Goal: Task Accomplishment & Management: Complete application form

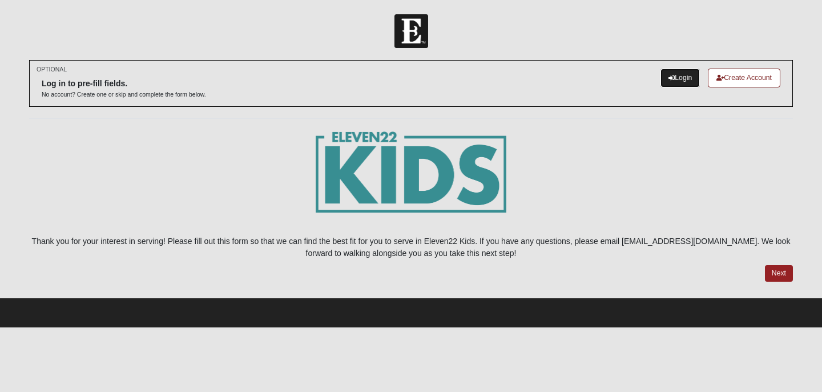
click at [681, 78] on link "Login" at bounding box center [679, 77] width 39 height 19
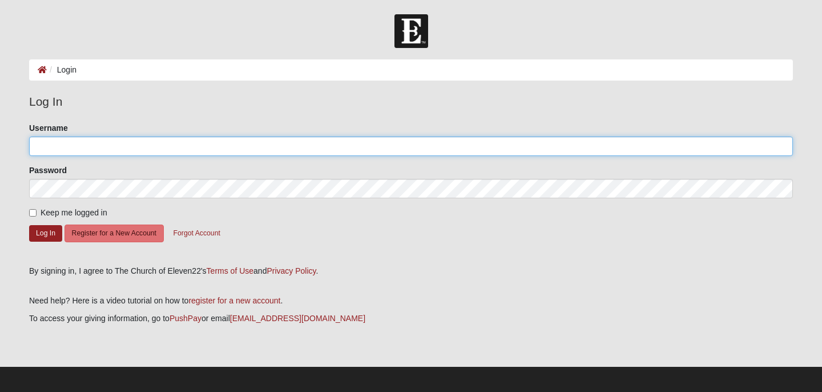
click at [185, 154] on input "Username" at bounding box center [411, 145] width 764 height 19
type input "CourtneyKling"
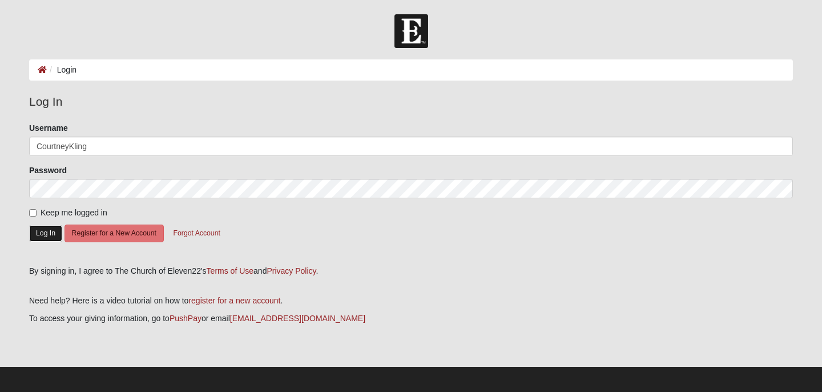
click at [35, 229] on button "Log In" at bounding box center [45, 233] width 33 height 17
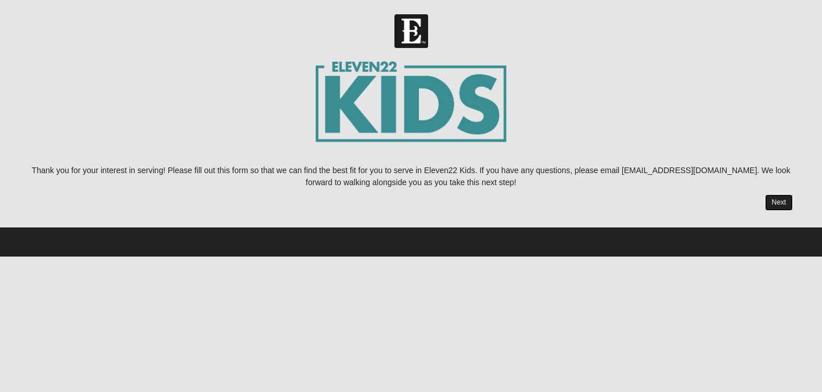
click at [781, 197] on link "Next" at bounding box center [779, 202] width 28 height 17
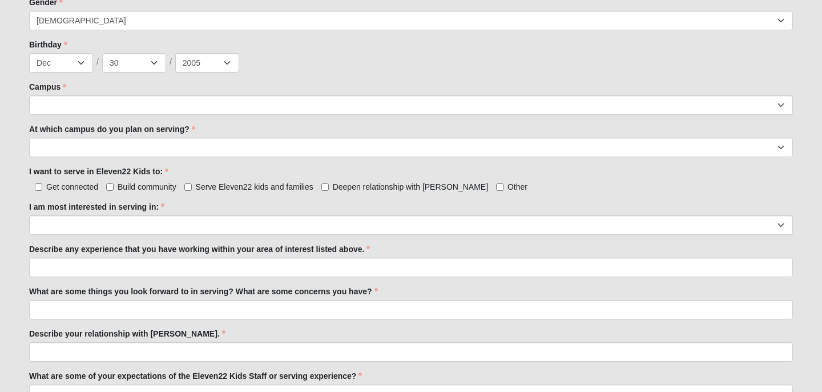
scroll to position [497, 0]
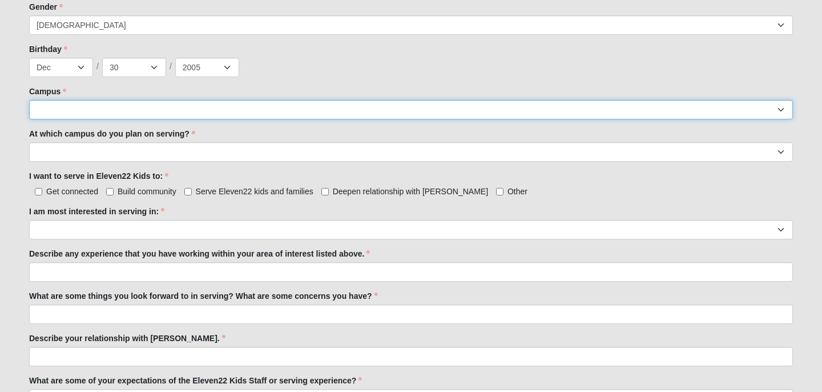
click at [466, 112] on select "Arlington Baymeadows Eleven22 Online Fleming Island Jesup Mandarin North Jax Or…" at bounding box center [411, 109] width 764 height 19
select select "3"
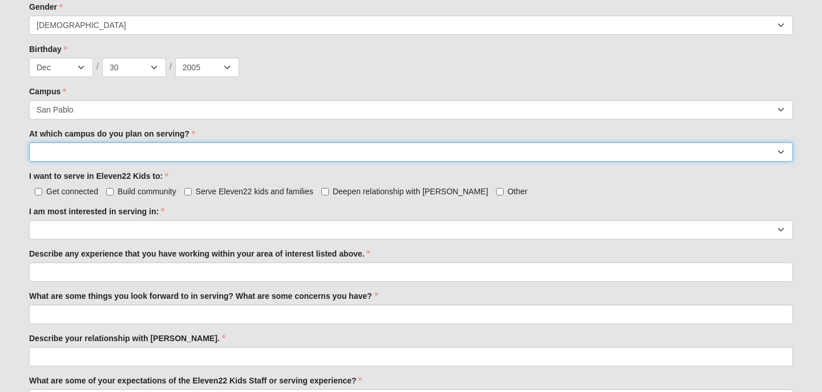
click at [86, 151] on select "Arlington Baymeadows Fleming Island Jesup Mandarin North Jax Orange Park Palatk…" at bounding box center [411, 151] width 764 height 19
select select "San Pablo"
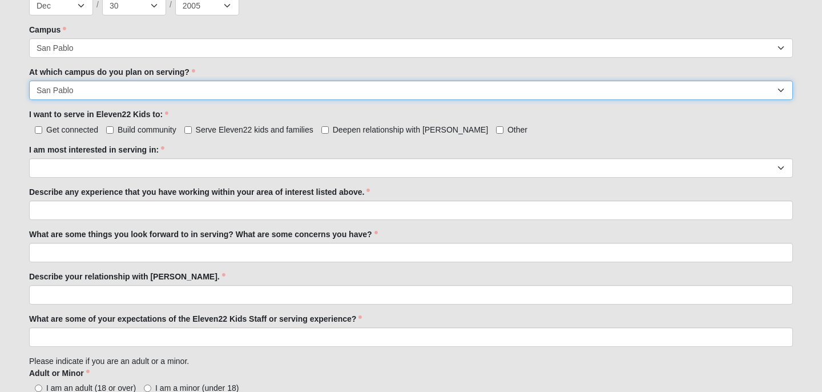
scroll to position [567, 0]
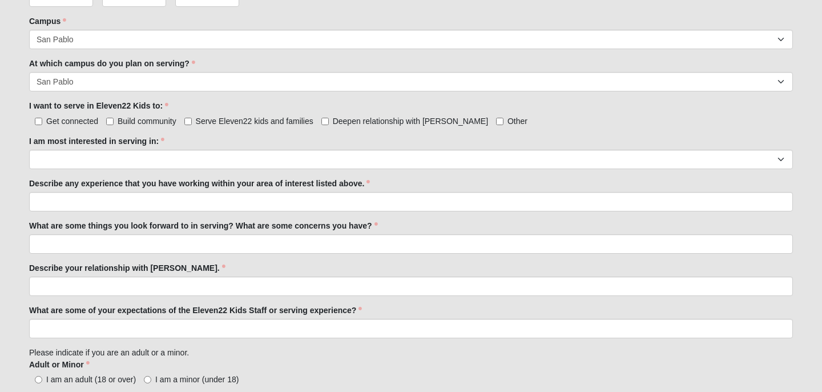
click at [42, 119] on label "Get connected" at bounding box center [63, 120] width 69 height 11
click at [42, 119] on input "Get connected" at bounding box center [38, 121] width 7 height 7
checkbox input "true"
click at [110, 116] on label "Build community" at bounding box center [141, 120] width 70 height 11
click at [110, 118] on input "Build community" at bounding box center [109, 121] width 7 height 7
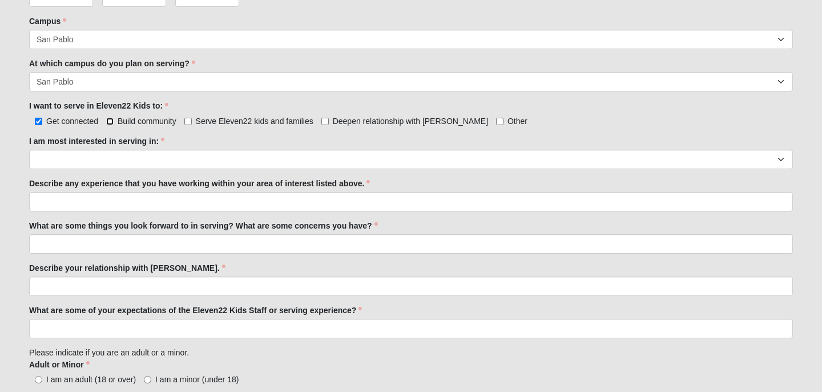
checkbox input "true"
click at [189, 119] on input "Serve Eleven22 kids and families" at bounding box center [187, 121] width 7 height 7
checkbox input "true"
click at [320, 122] on div "Get connected Build community Serve Eleven22 kids and families Deepen relations…" at bounding box center [411, 120] width 764 height 12
click at [325, 121] on input "Deepen relationship with Jesus" at bounding box center [324, 121] width 7 height 7
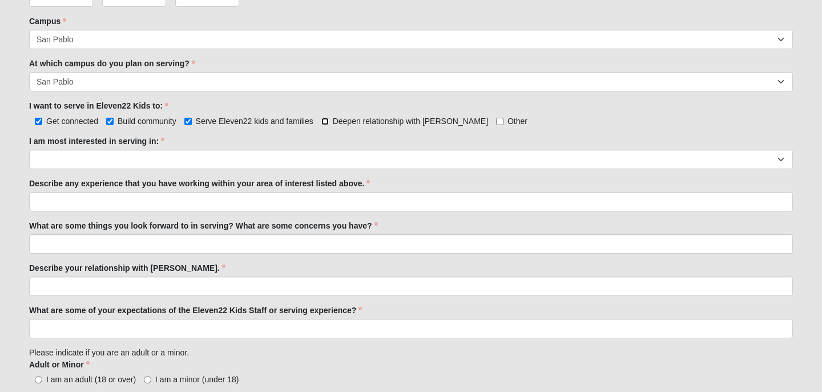
checkbox input "true"
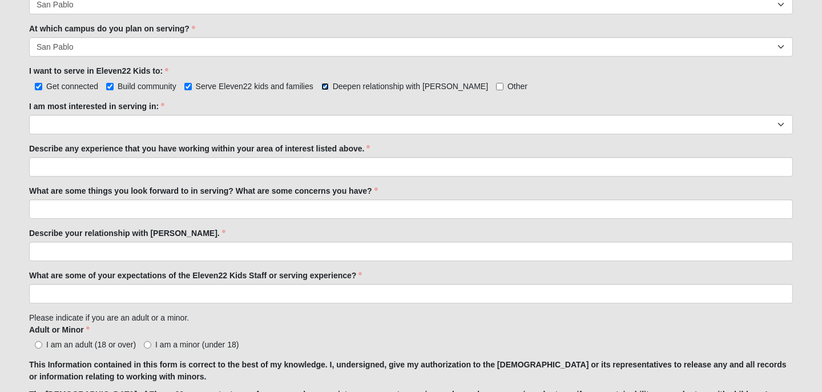
scroll to position [614, 0]
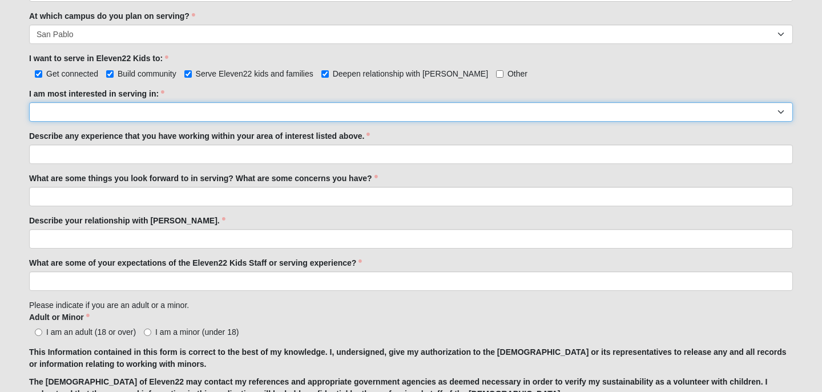
click at [480, 115] on select "Registration Tour Guide Preschool Disciple Group Leader Elementary Disciple Gro…" at bounding box center [411, 111] width 764 height 19
select select "Undecided"
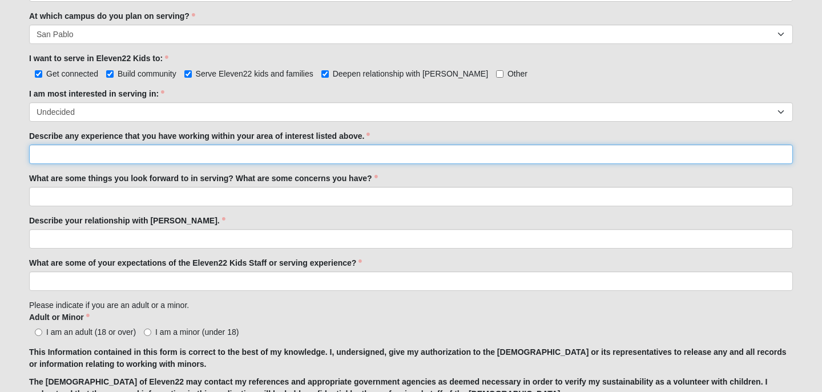
click at [157, 158] on input "Describe any experience that you have working within your area of interest list…" at bounding box center [411, 153] width 764 height 19
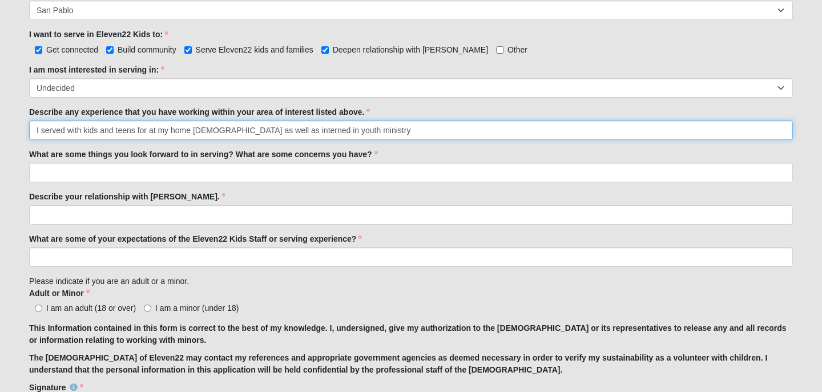
scroll to position [643, 0]
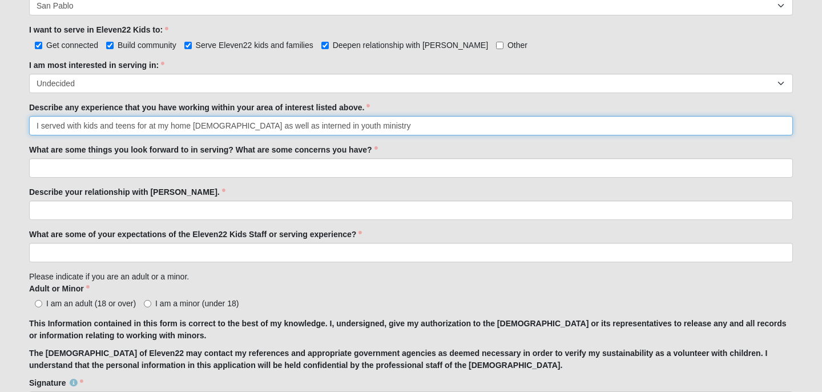
type input "I served with kids and teens for at my home church as well as interned in youth…"
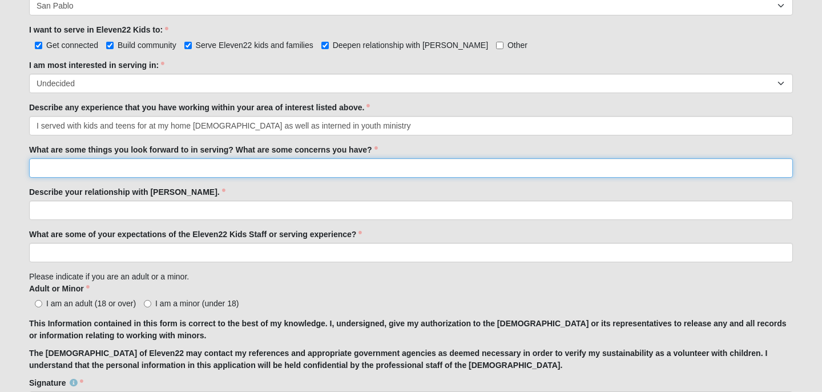
click at [119, 172] on input "What are some things you look forward to in serving? What are some concerns you…" at bounding box center [411, 167] width 764 height 19
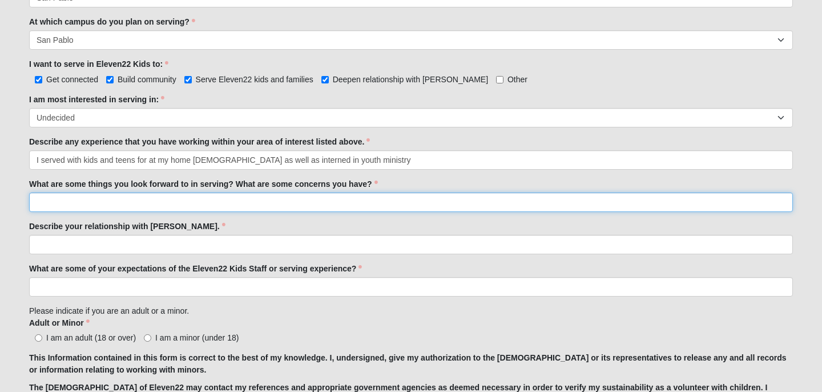
scroll to position [611, 0]
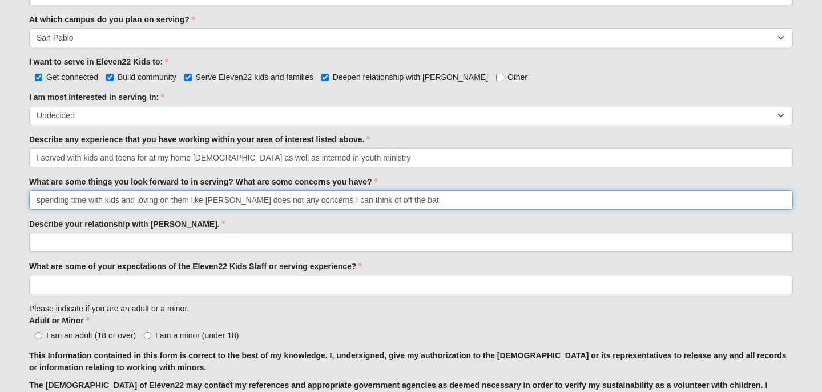
click at [292, 201] on input "spending time with kids and loving on them like Jesus does not any ocncerns I c…" at bounding box center [411, 199] width 764 height 19
click at [291, 201] on input "spending time with kids and loving on them like Jesus does not any ocncerns I c…" at bounding box center [411, 199] width 764 height 19
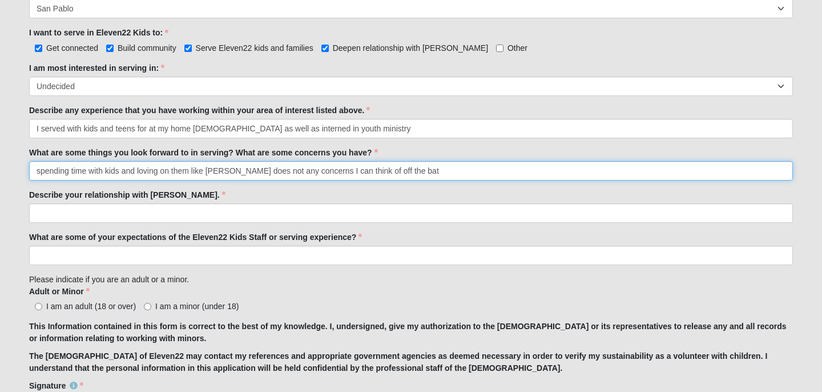
scroll to position [651, 0]
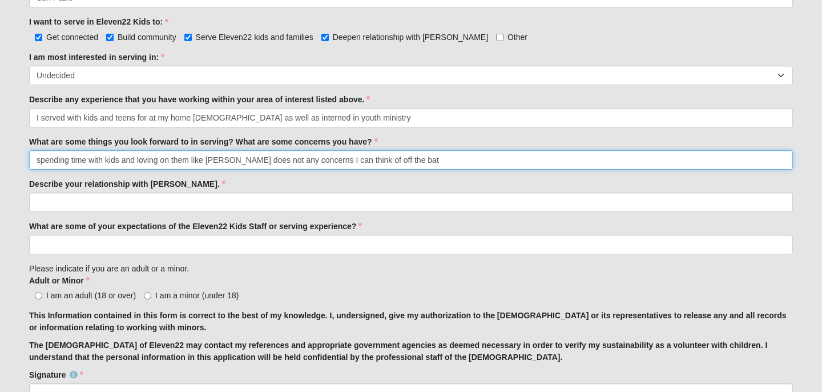
type input "spending time with kids and loving on them like Jesus does not any concerns I c…"
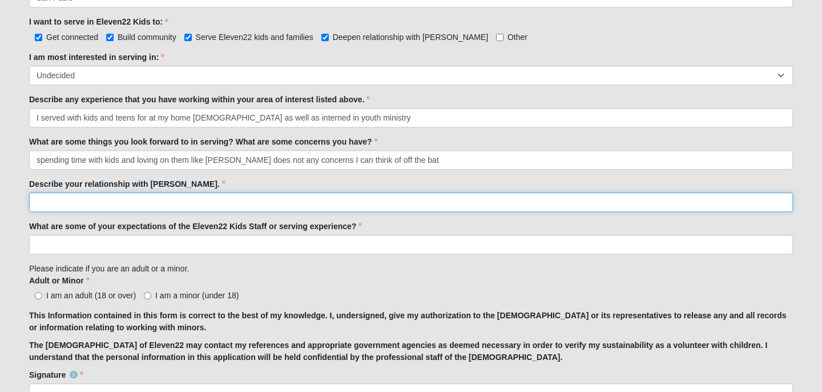
click at [259, 202] on input "Describe your relationship with Jesus." at bounding box center [411, 201] width 764 height 19
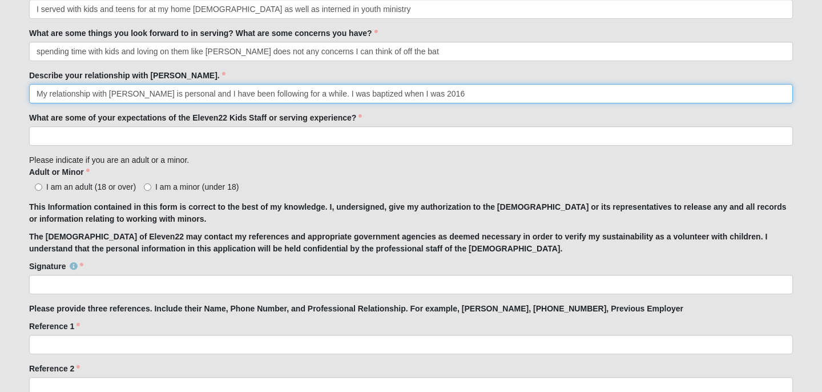
scroll to position [761, 0]
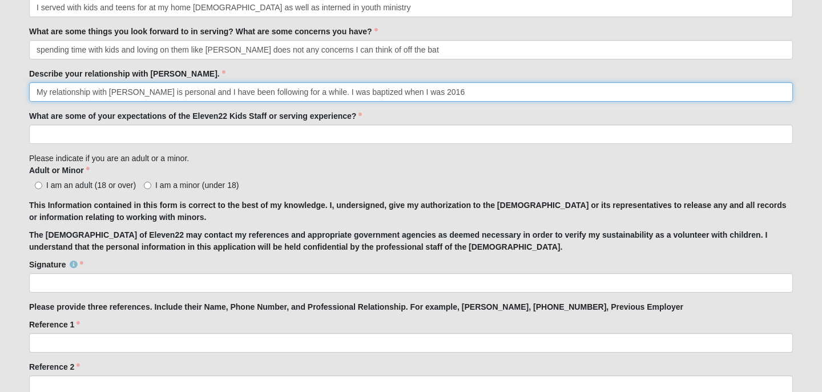
type input "My relationship with Jesus is personal and I have been following for a while. I…"
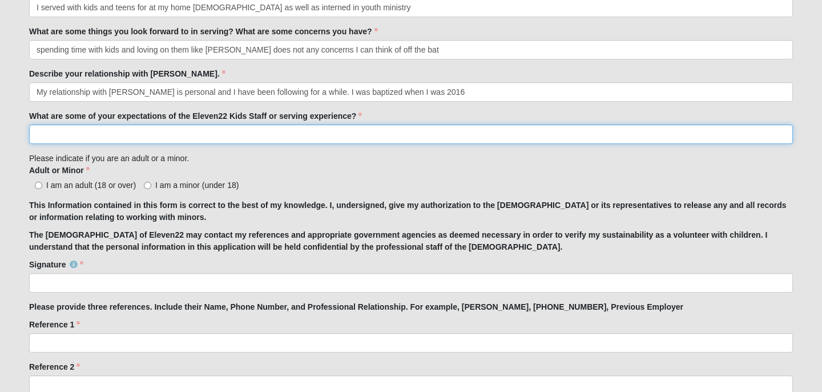
click at [155, 142] on input "What are some of your expectations of the Eleven22 Kids Staff or serving experi…" at bounding box center [411, 133] width 764 height 19
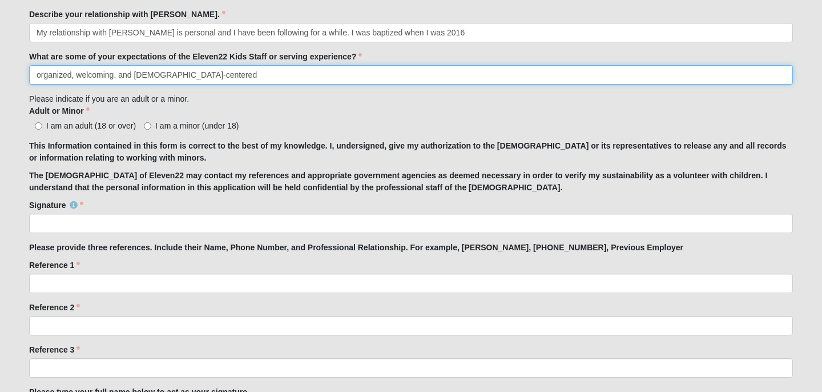
scroll to position [821, 0]
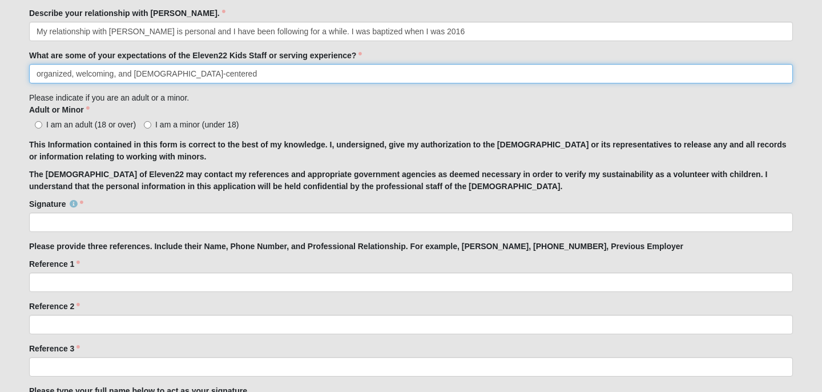
type input "organized, welcoming, and christ-centered"
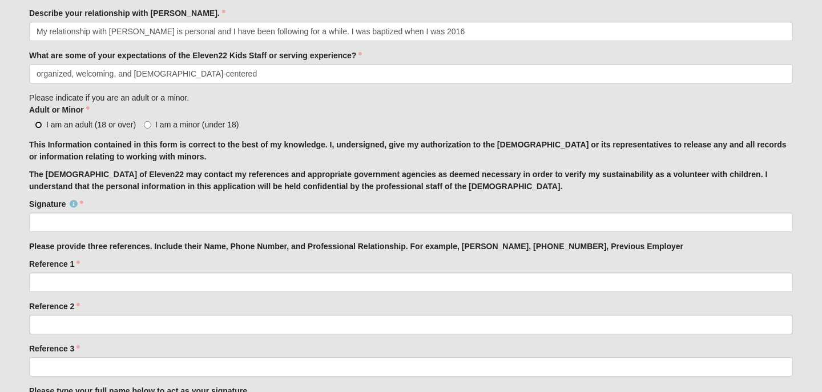
click at [38, 125] on input "I am an adult (18 or over)" at bounding box center [38, 124] width 7 height 7
radio input "true"
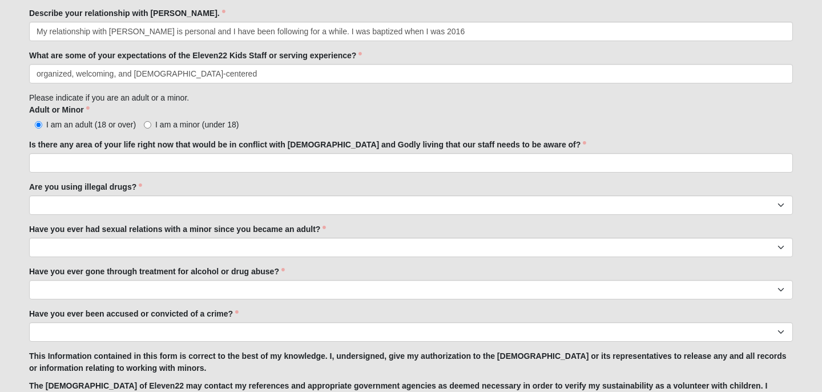
scroll to position [877, 0]
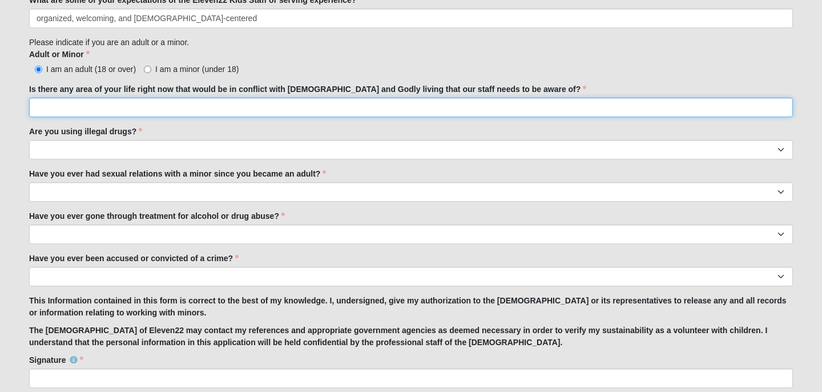
click at [309, 113] on input "Is there any area of your life right now that would be in conflict with biblica…" at bounding box center [411, 107] width 764 height 19
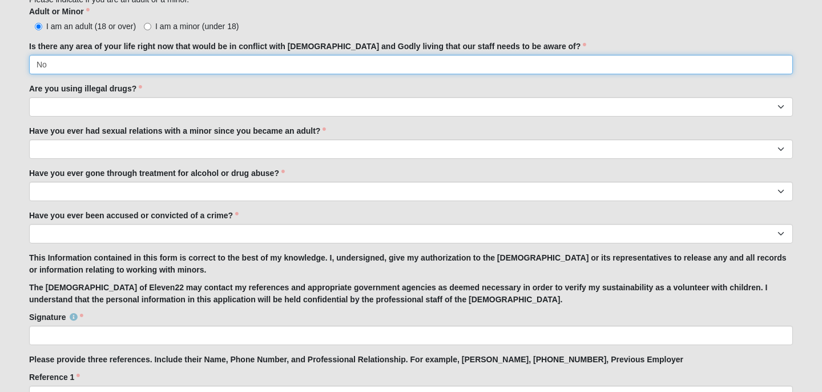
scroll to position [925, 0]
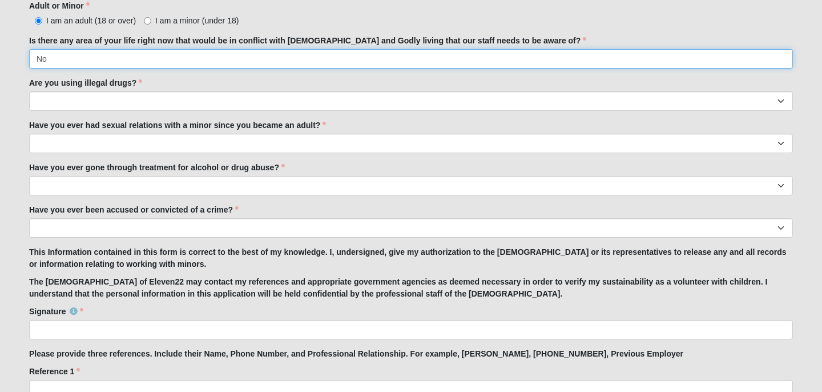
type input "No"
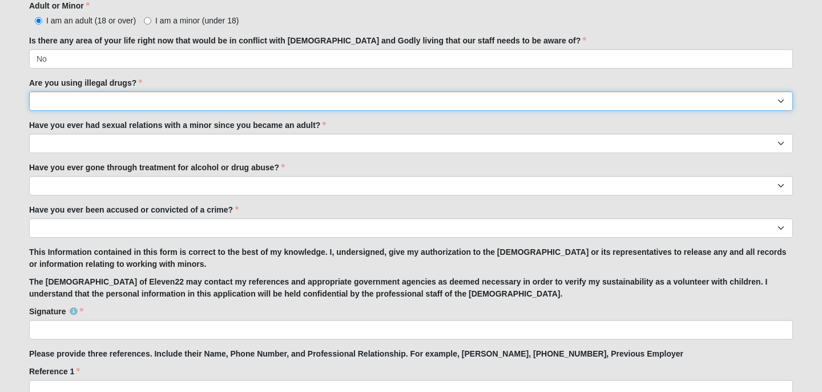
click at [245, 99] on select "Yes No" at bounding box center [411, 100] width 764 height 19
select select "No"
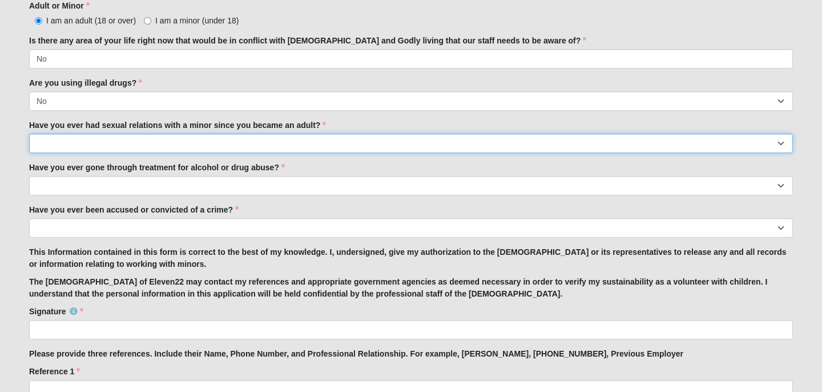
click at [266, 136] on select "Yes No" at bounding box center [411, 143] width 764 height 19
select select "No"
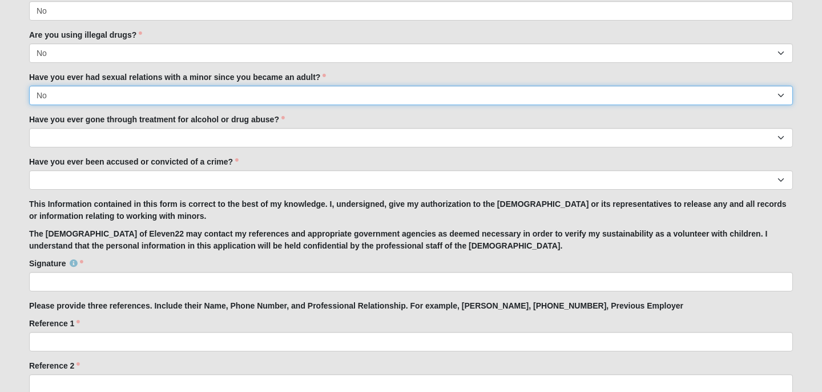
scroll to position [975, 0]
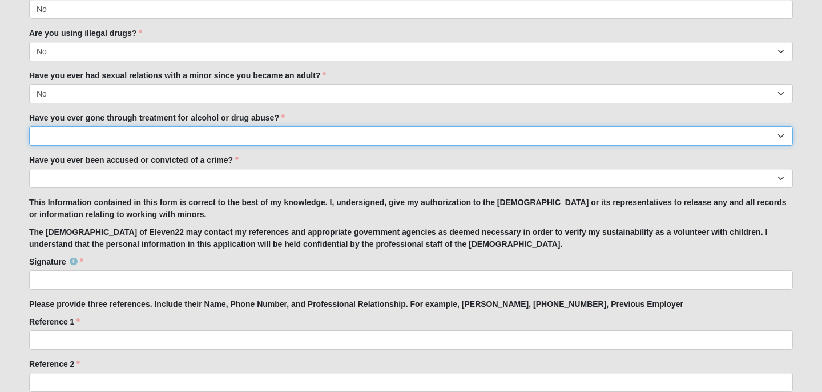
click at [217, 140] on select "Yes No" at bounding box center [411, 135] width 764 height 19
select select "No"
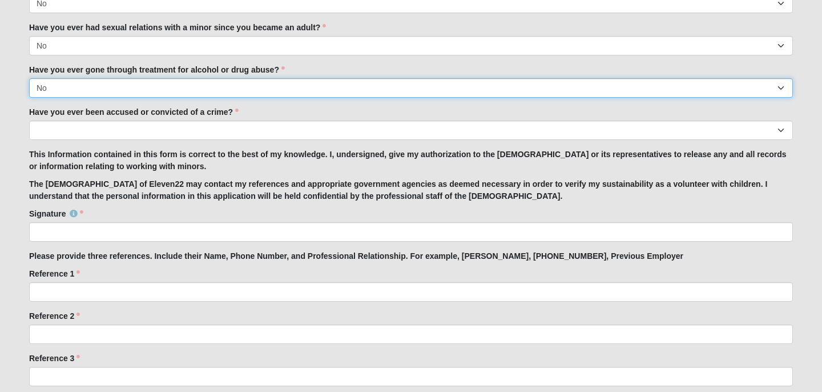
scroll to position [1024, 0]
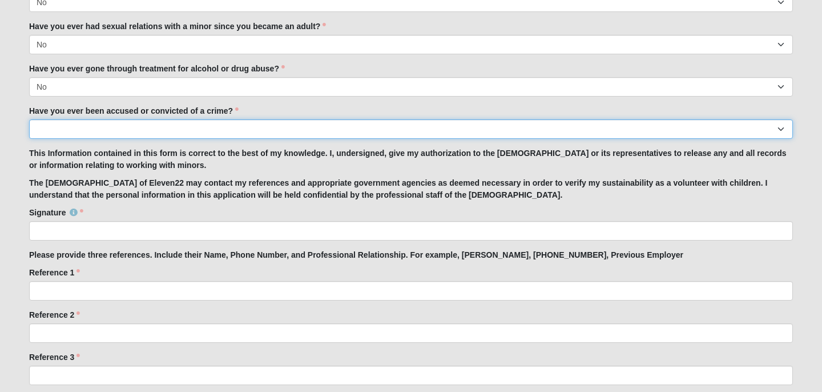
click at [194, 134] on select "Yes No" at bounding box center [411, 128] width 764 height 19
select select "No"
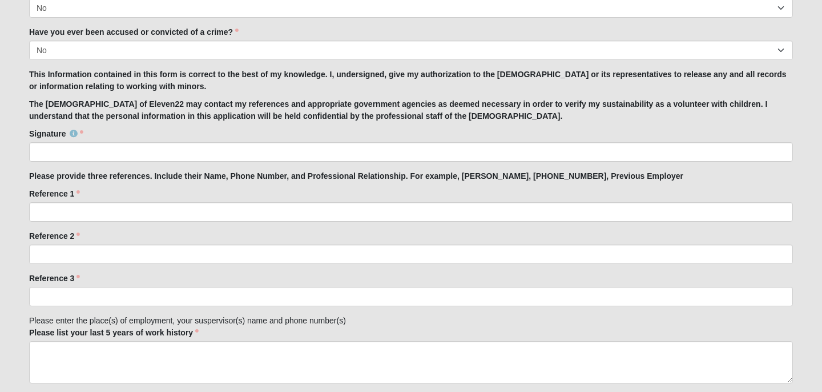
scroll to position [1108, 0]
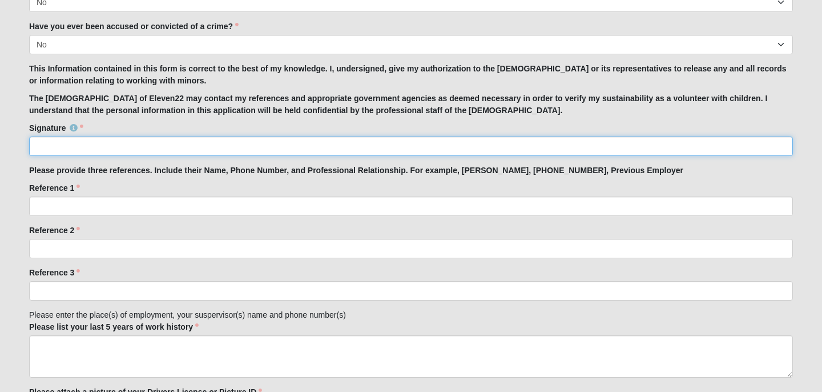
click at [151, 144] on input "Signature" at bounding box center [411, 145] width 764 height 19
type input "Courtney Klingenberg"
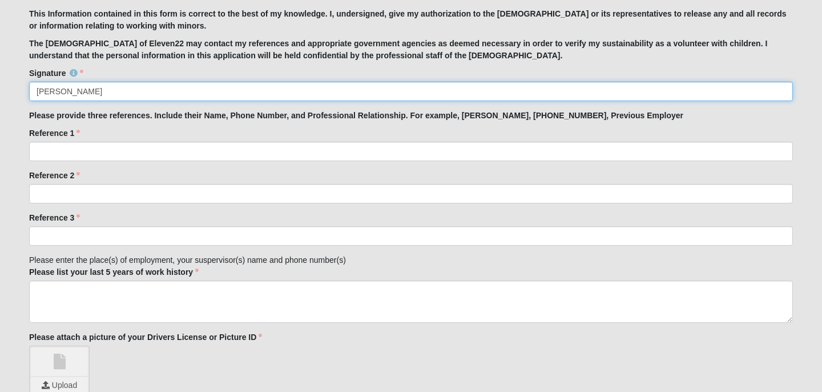
scroll to position [1167, 0]
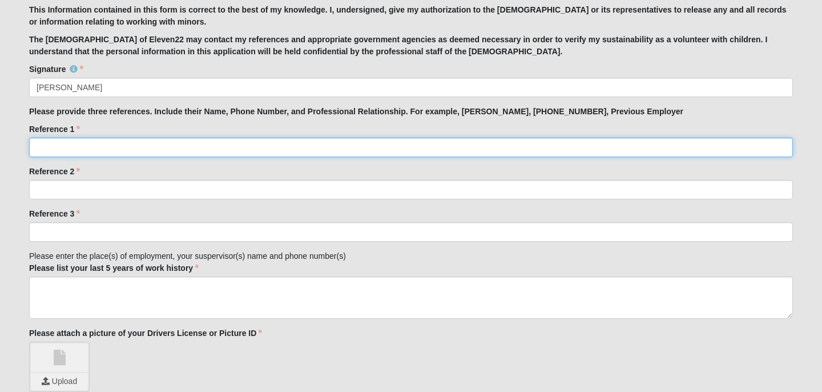
click at [110, 142] on input "Reference 1" at bounding box center [411, 147] width 764 height 19
click at [91, 148] on input "Carson Powell Middle school pastor at my home church" at bounding box center [411, 147] width 764 height 19
click at [240, 147] on input "Carson Powell: Middle school pastor at my home church" at bounding box center [411, 147] width 764 height 19
type input "Carson Powell: Middle school pastor at my home church"
click input "submit" at bounding box center [0, 0] width 0 height 0
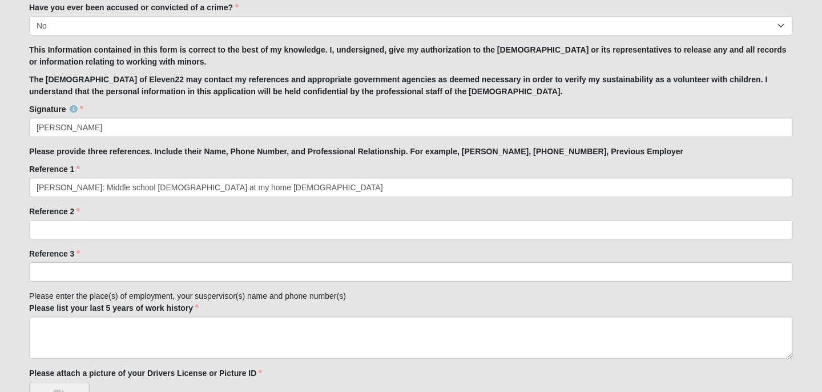
scroll to position [1123, 0]
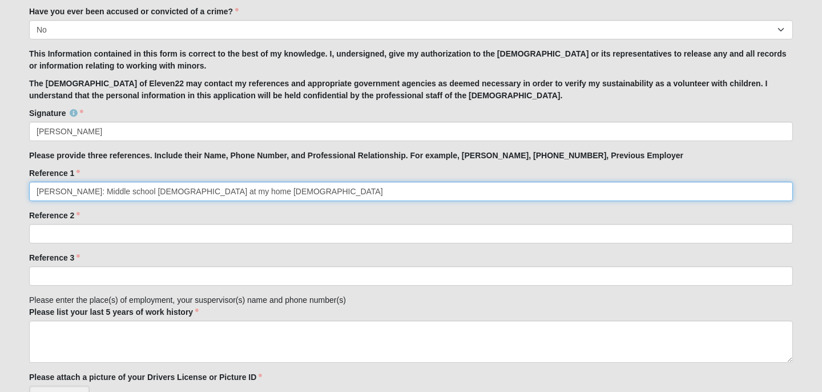
click at [270, 183] on input "Carson Powell: Middle school pastor at my home church" at bounding box center [411, 190] width 764 height 19
click at [264, 194] on input "Carson Powell: Middle school pastor at my home church" at bounding box center [411, 190] width 764 height 19
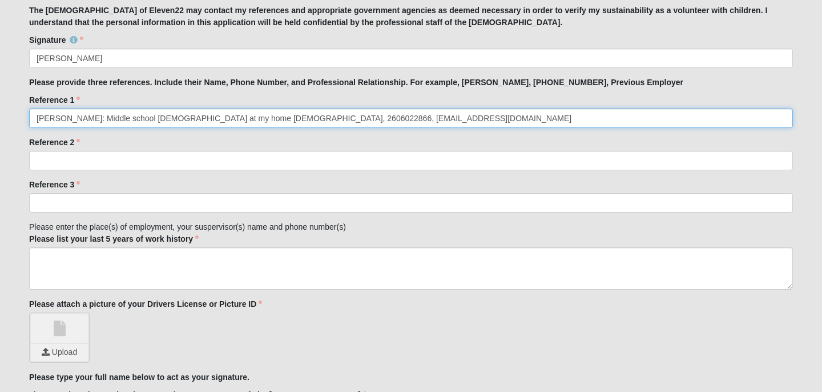
scroll to position [1198, 0]
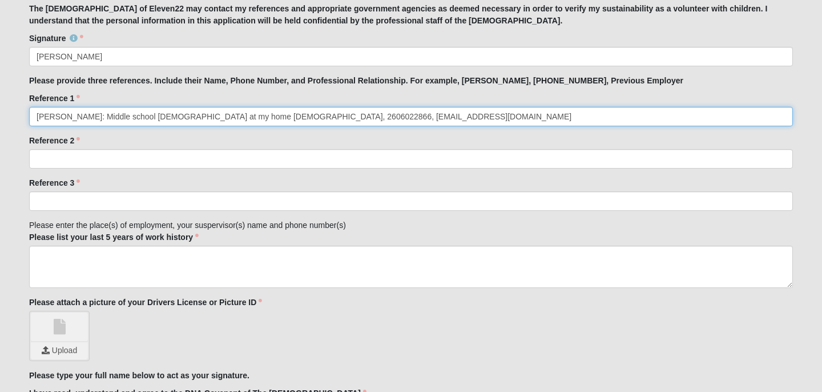
type input "Carson Powell: Middle school pastor at my home church, 2606022866, carsonp@rive…"
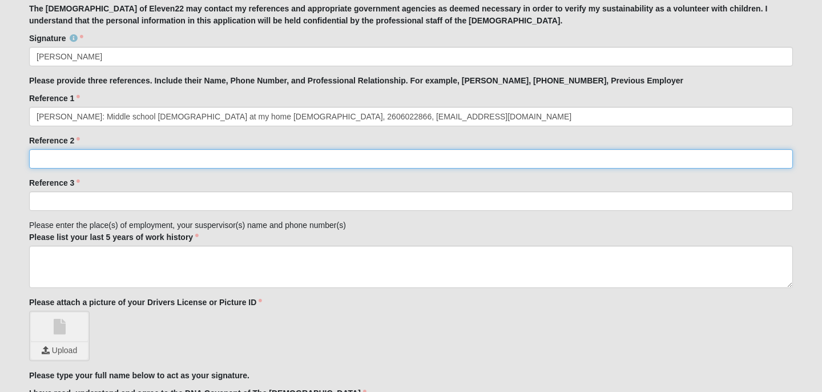
click at [56, 160] on input "Reference 2" at bounding box center [411, 158] width 764 height 19
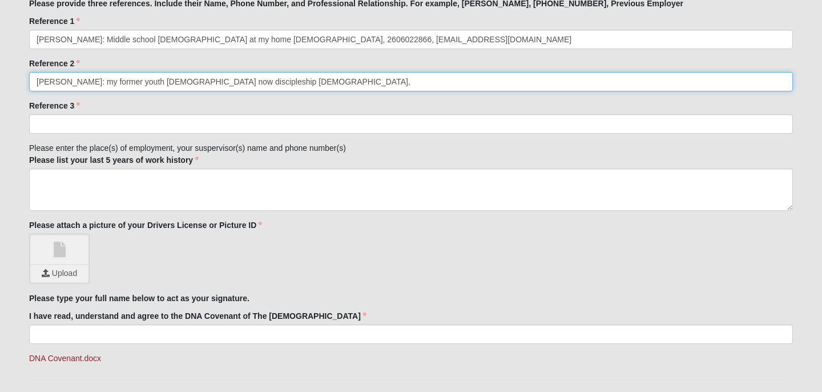
scroll to position [1265, 0]
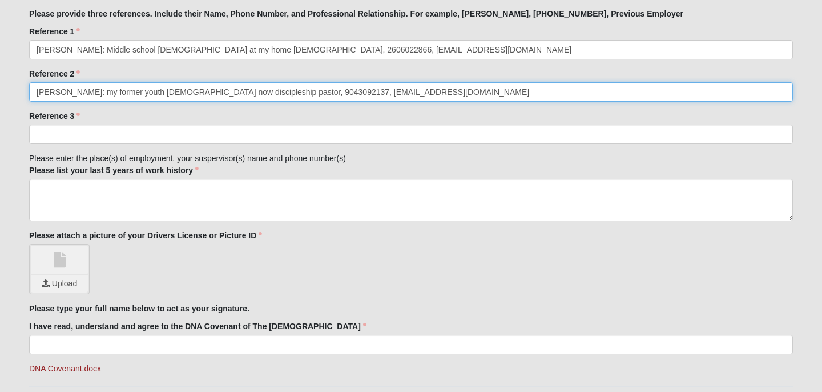
type input "Travis Eslinger: my former youth pastor now discipleship pastor, 9043092137, tr…"
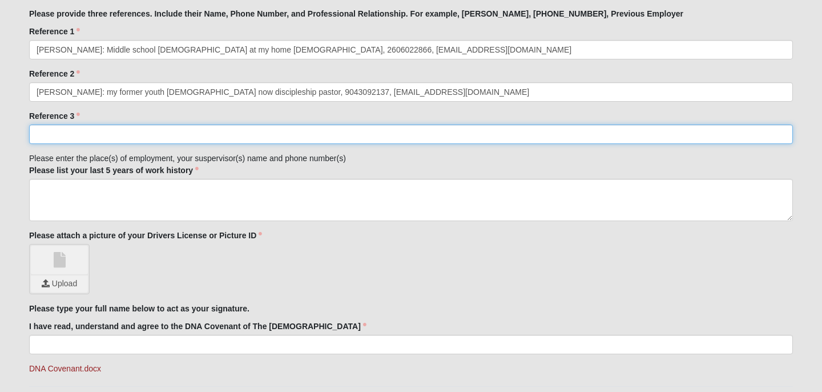
click at [174, 135] on input "Reference 3" at bounding box center [411, 133] width 764 height 19
type input "Mike Keehbauch"
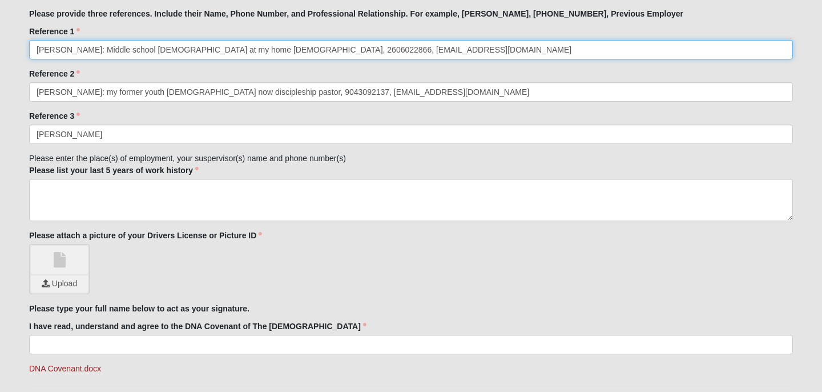
click at [94, 50] on input "Carson Powell: Middle school pastor at my home church, 2606022866, carsonp@rive…" at bounding box center [411, 49] width 764 height 19
click at [236, 53] on input "Carson Powell: Middle school pastor at my home church, 2606022866, carsonp@rive…" at bounding box center [411, 49] width 764 height 19
type input "Carson Powell: Middle school pastor at my home church interned under him, 26060…"
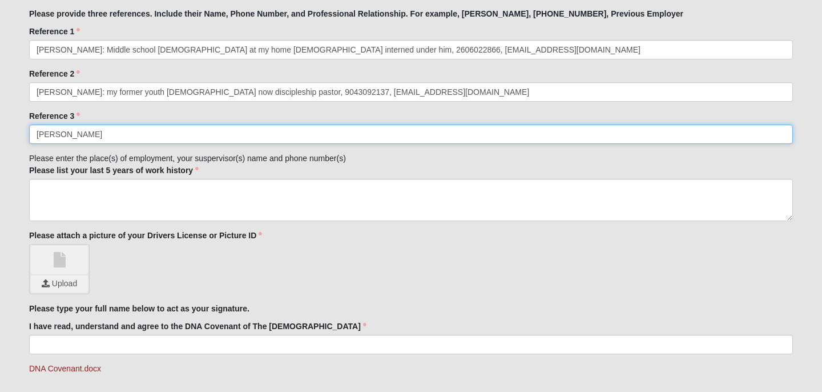
click at [112, 136] on input "Mike Keehbauch" at bounding box center [411, 133] width 764 height 19
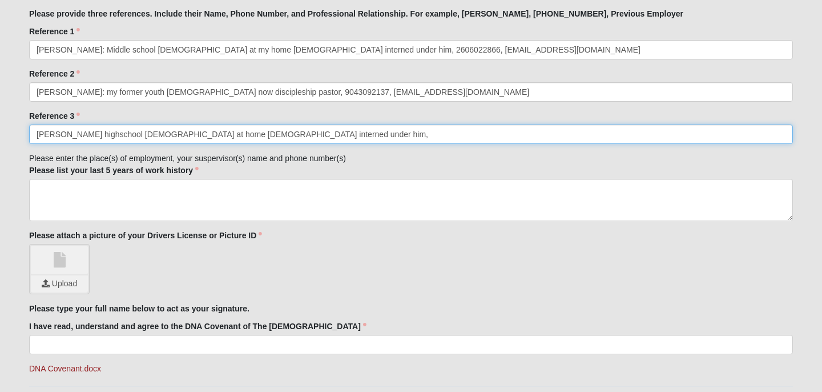
click at [114, 133] on input "Mike Keehbauch highschool pastor at home church interned under him," at bounding box center [411, 133] width 764 height 19
click at [294, 135] on input "Mike Keehbauch high school pastor at home church interned under him," at bounding box center [411, 133] width 764 height 19
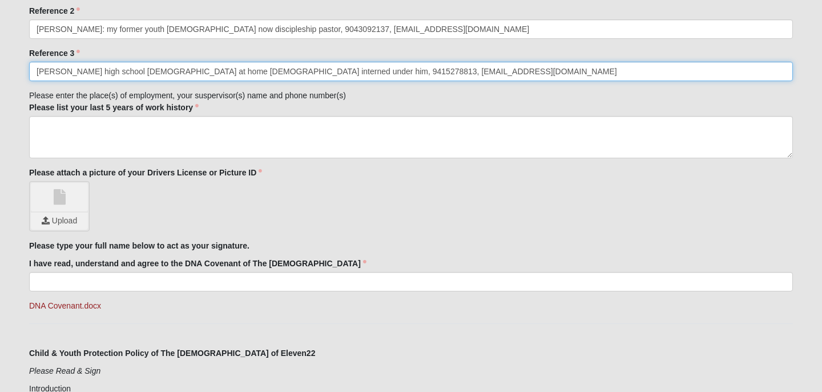
scroll to position [1346, 0]
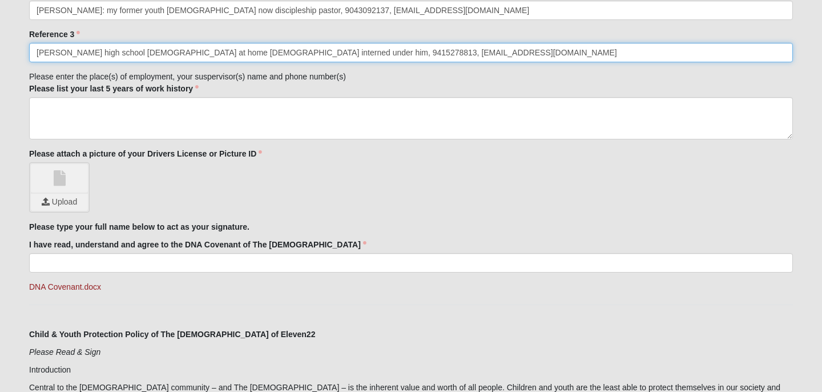
type input "Mike Keehbauch high school pastor at home church interned under him, 9415278813…"
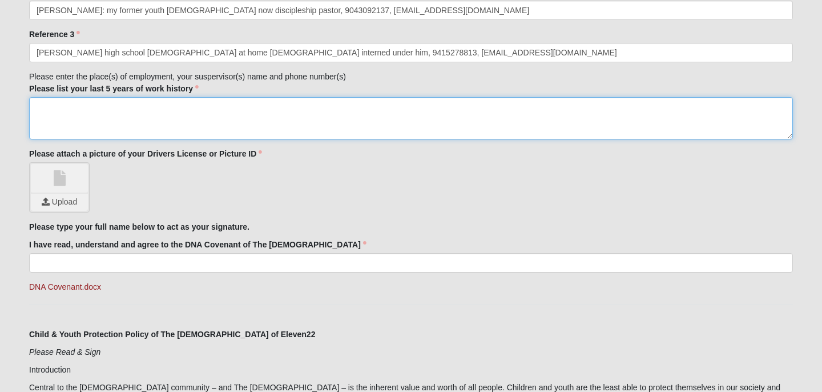
click at [180, 110] on textarea "Please list your last 5 years of work history" at bounding box center [411, 118] width 764 height 42
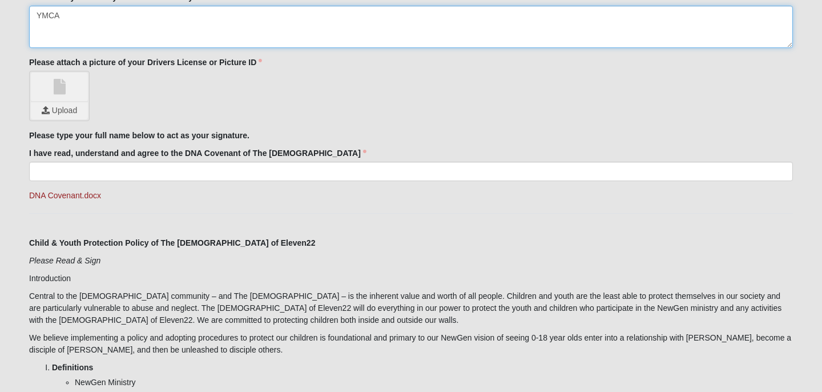
scroll to position [1441, 0]
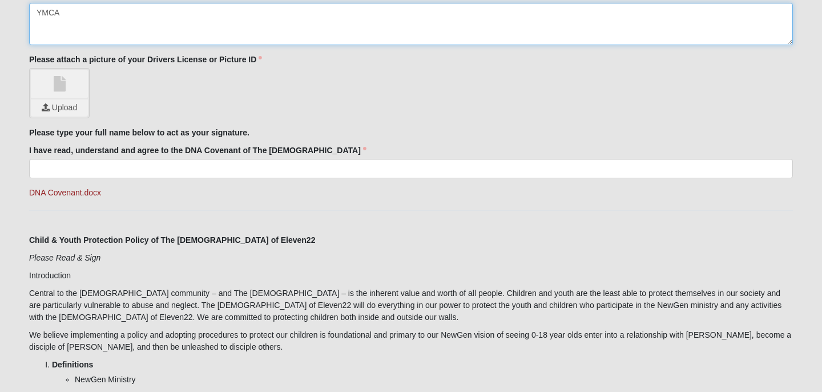
type textarea "YMCA"
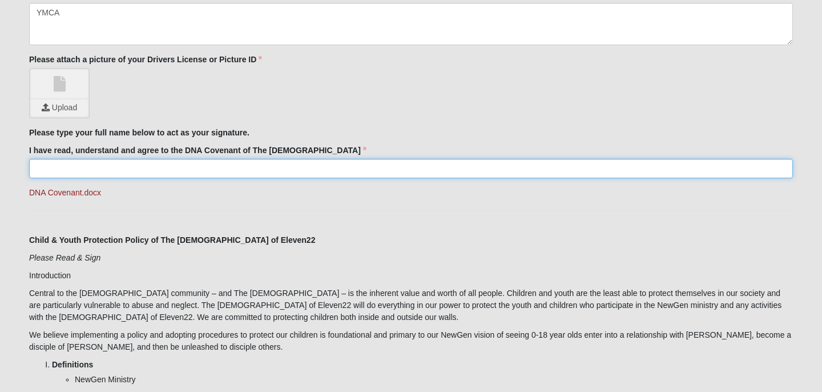
click at [176, 169] on input "I have read, understand and agree to the DNA Covenant of The Church of Eleven22" at bounding box center [411, 168] width 764 height 19
type input "Courtney Klingenberg"
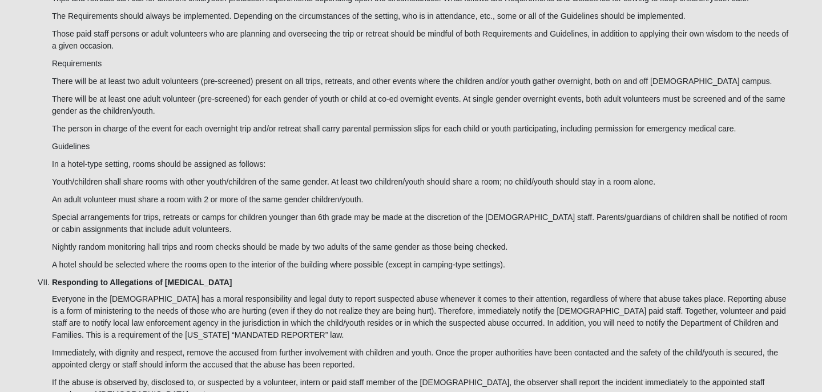
scroll to position [3723, 0]
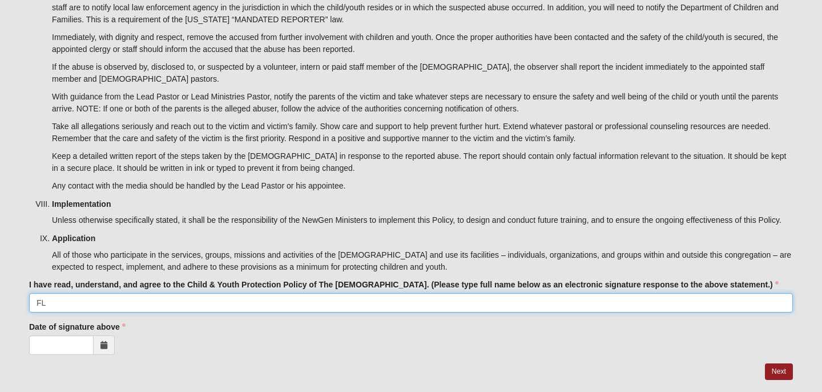
click at [78, 293] on input "FL" at bounding box center [411, 302] width 764 height 19
type input "F"
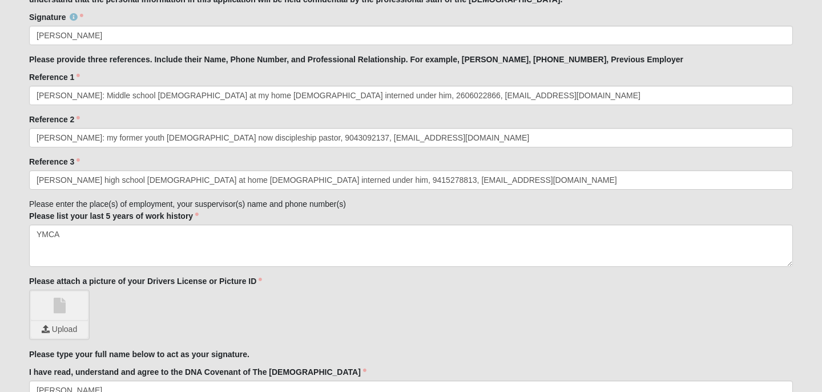
scroll to position [1211, 0]
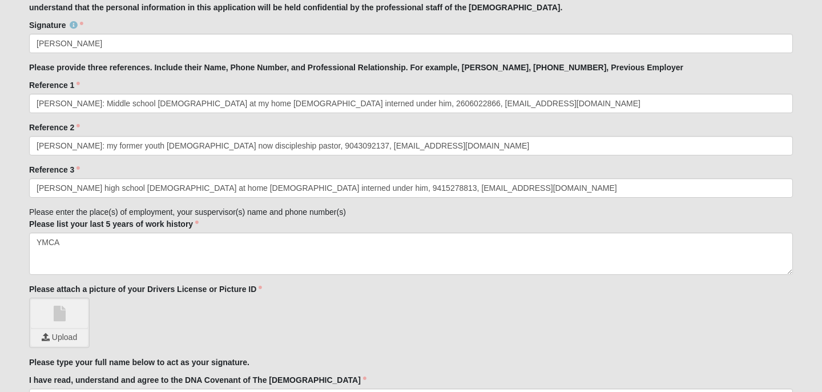
type input "Courtney Klingenberg"
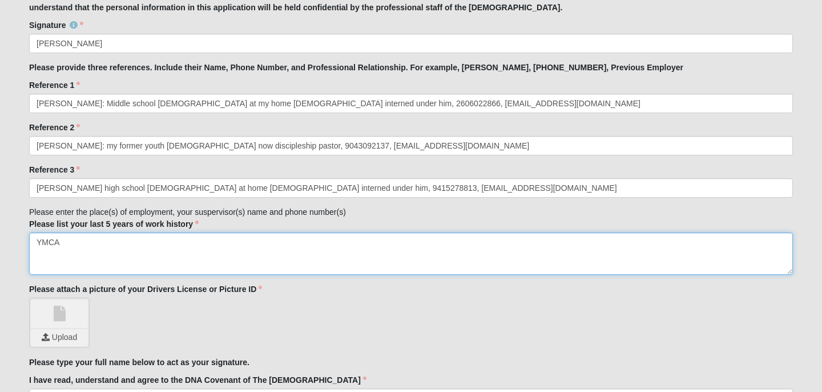
click at [100, 244] on textarea "YMCA" at bounding box center [411, 253] width 764 height 42
click at [74, 244] on textarea "YMCA lifergaurd and swim instructor" at bounding box center [411, 253] width 764 height 42
click at [85, 242] on textarea "YMCA lifegaurd and swim instructor" at bounding box center [411, 253] width 764 height 42
click at [164, 243] on textarea "YMCA lifeguard and swim instructor" at bounding box center [411, 253] width 764 height 42
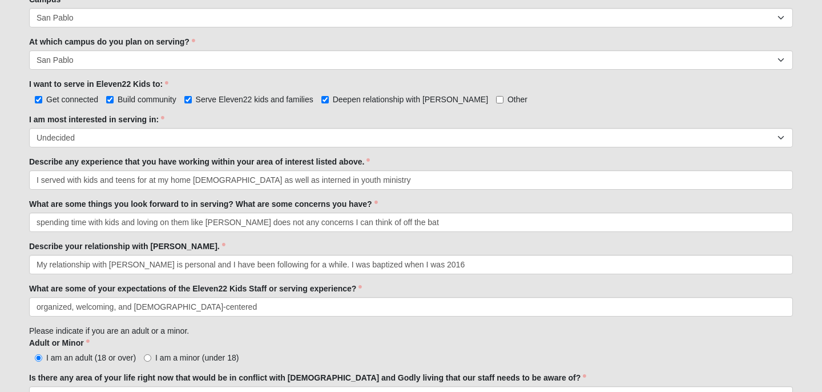
scroll to position [585, 0]
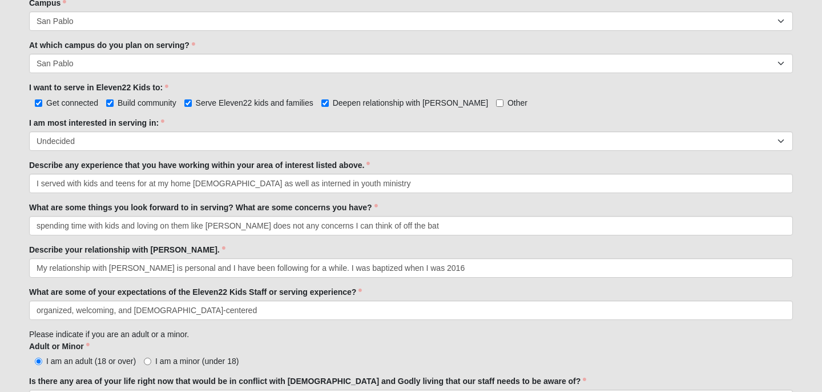
type textarea "YMCA lifeguard and swim instructor"
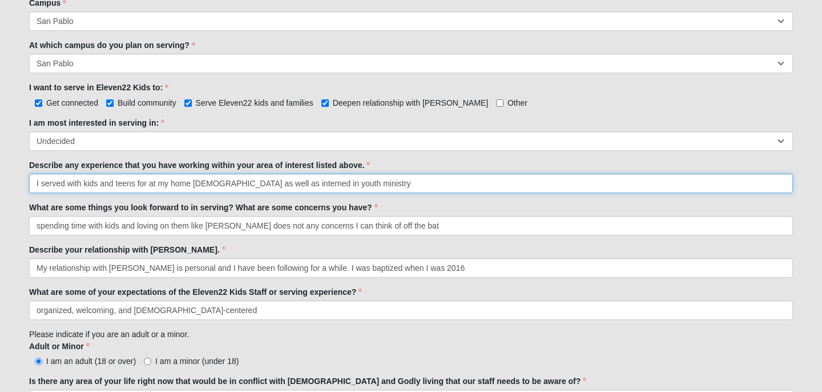
click at [353, 187] on input "I served with kids and teens for at my home church as well as interned in youth…" at bounding box center [411, 183] width 764 height 19
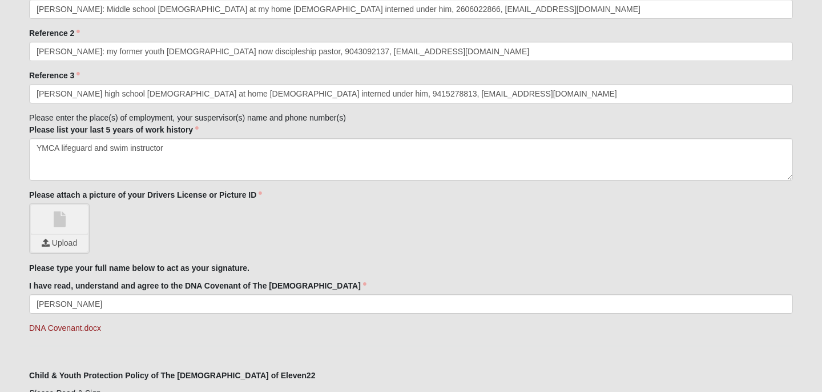
scroll to position [1300, 0]
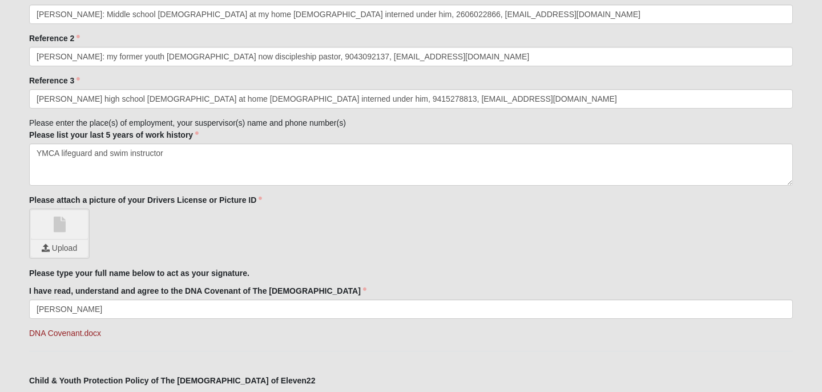
type input "I served with kids and teens for at my home church as well as interned in youth…"
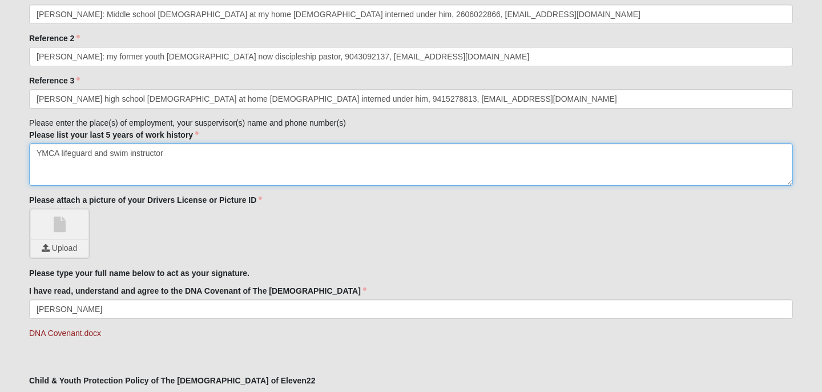
click at [179, 161] on textarea "YMCA lifeguard and swim instructor" at bounding box center [411, 164] width 764 height 42
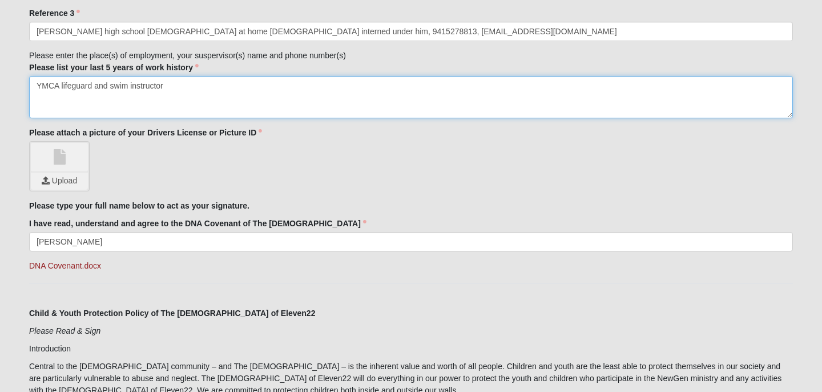
scroll to position [1370, 0]
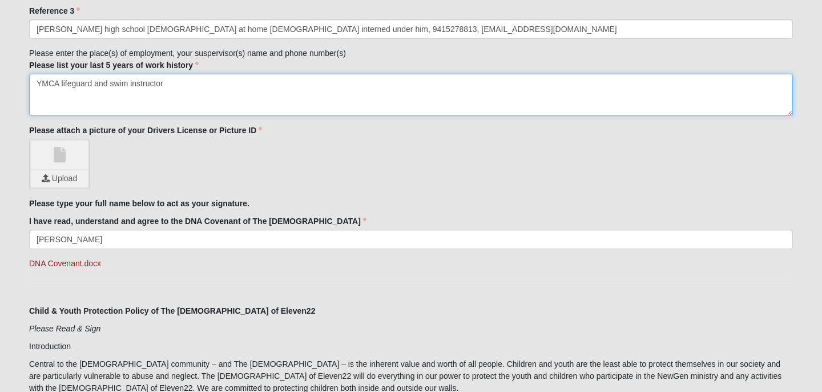
type textarea "YMCA lifeguard and swim instructor"
